Goal: Go to known website: Access a specific website the user already knows

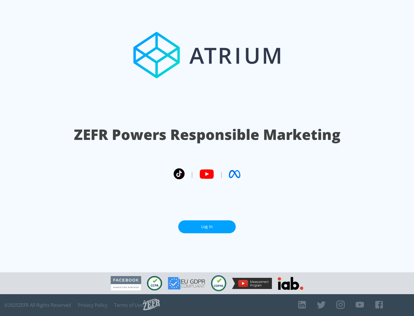
click at [207, 224] on link "Log In" at bounding box center [206, 226] width 57 height 13
